Goal: Information Seeking & Learning: Learn about a topic

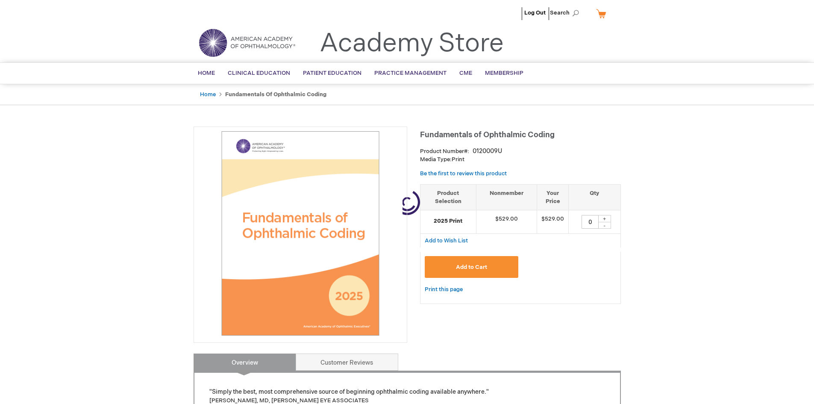
type input "0"
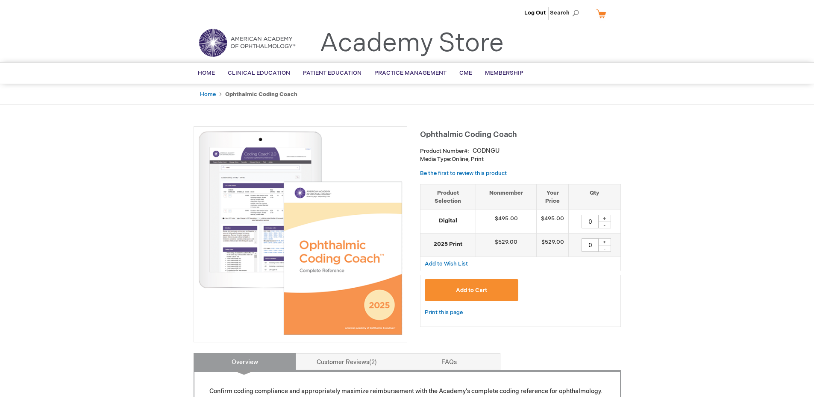
type input "0"
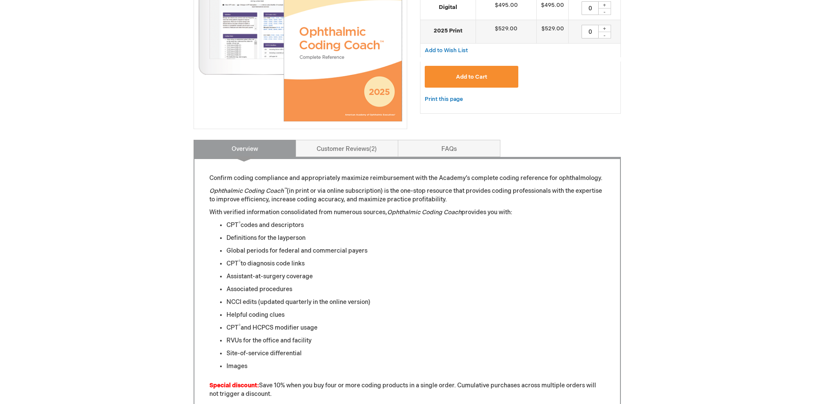
scroll to position [171, 0]
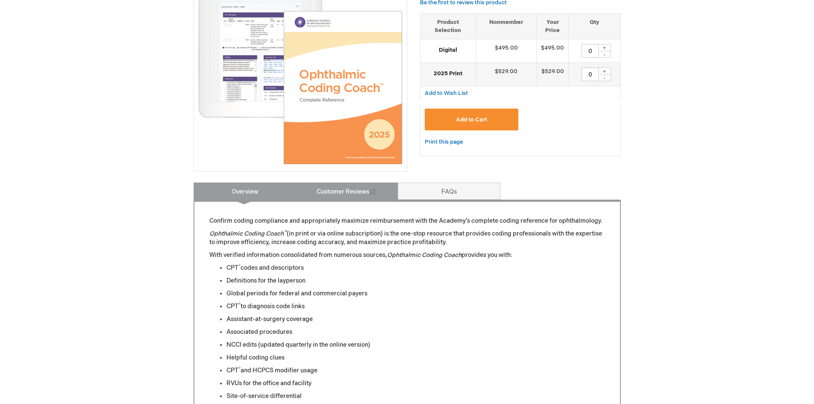
click at [334, 196] on link "Customer Reviews 2" at bounding box center [347, 190] width 103 height 17
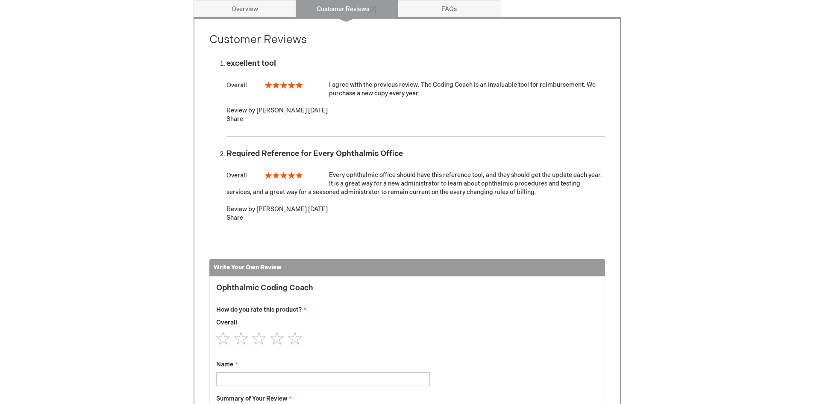
scroll to position [268, 0]
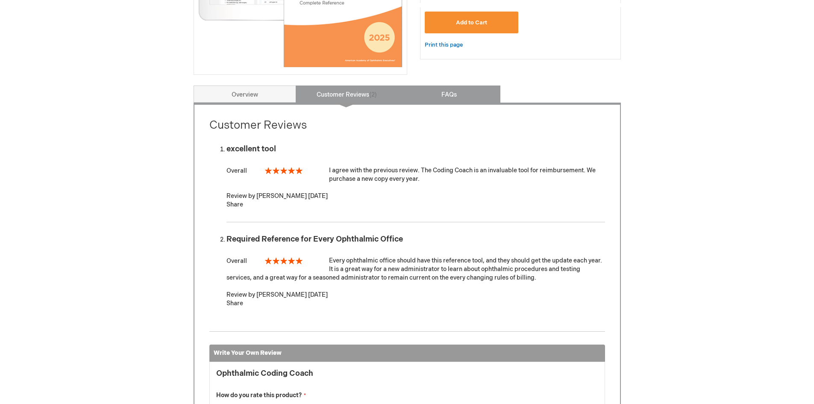
click at [461, 92] on link "FAQs" at bounding box center [449, 93] width 103 height 17
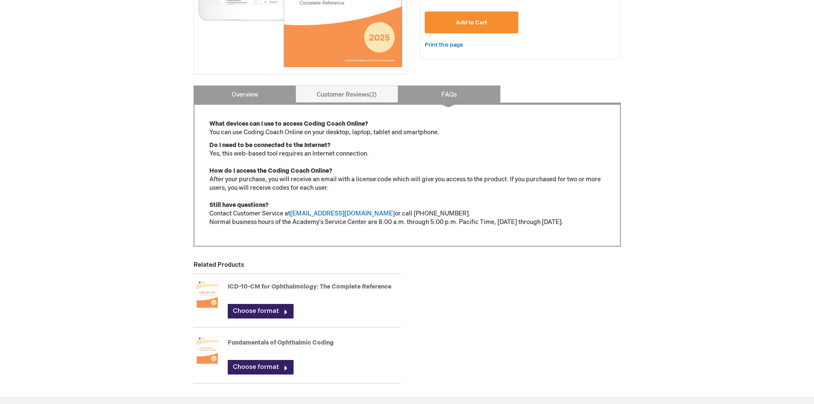
click at [226, 99] on link "Overview" at bounding box center [245, 93] width 103 height 17
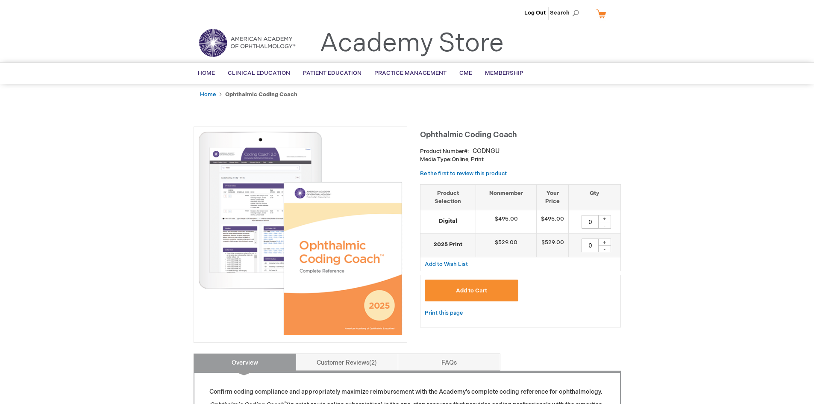
scroll to position [128, 0]
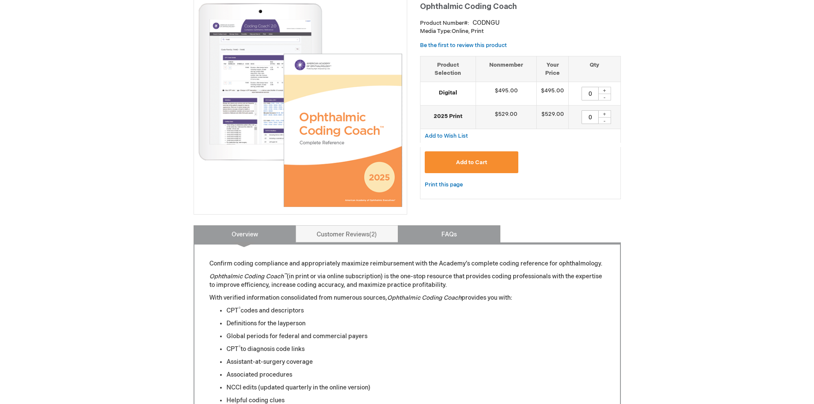
click at [470, 235] on link "FAQs" at bounding box center [449, 233] width 103 height 17
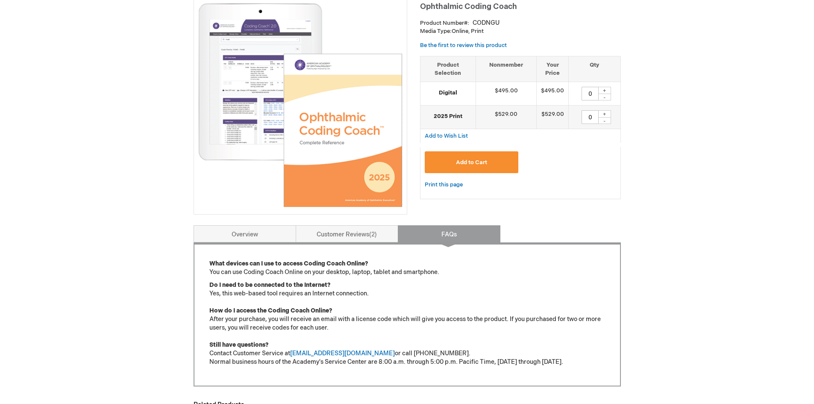
scroll to position [0, 0]
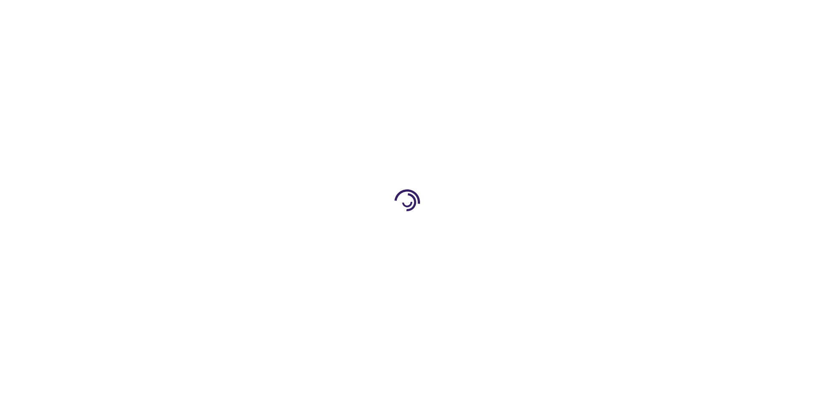
type input "0"
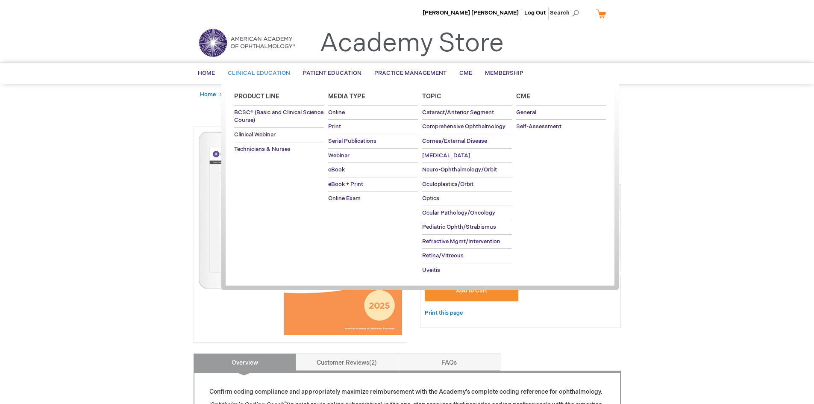
drag, startPoint x: 649, startPoint y: 198, endPoint x: 270, endPoint y: 69, distance: 400.1
